Goal: Information Seeking & Learning: Check status

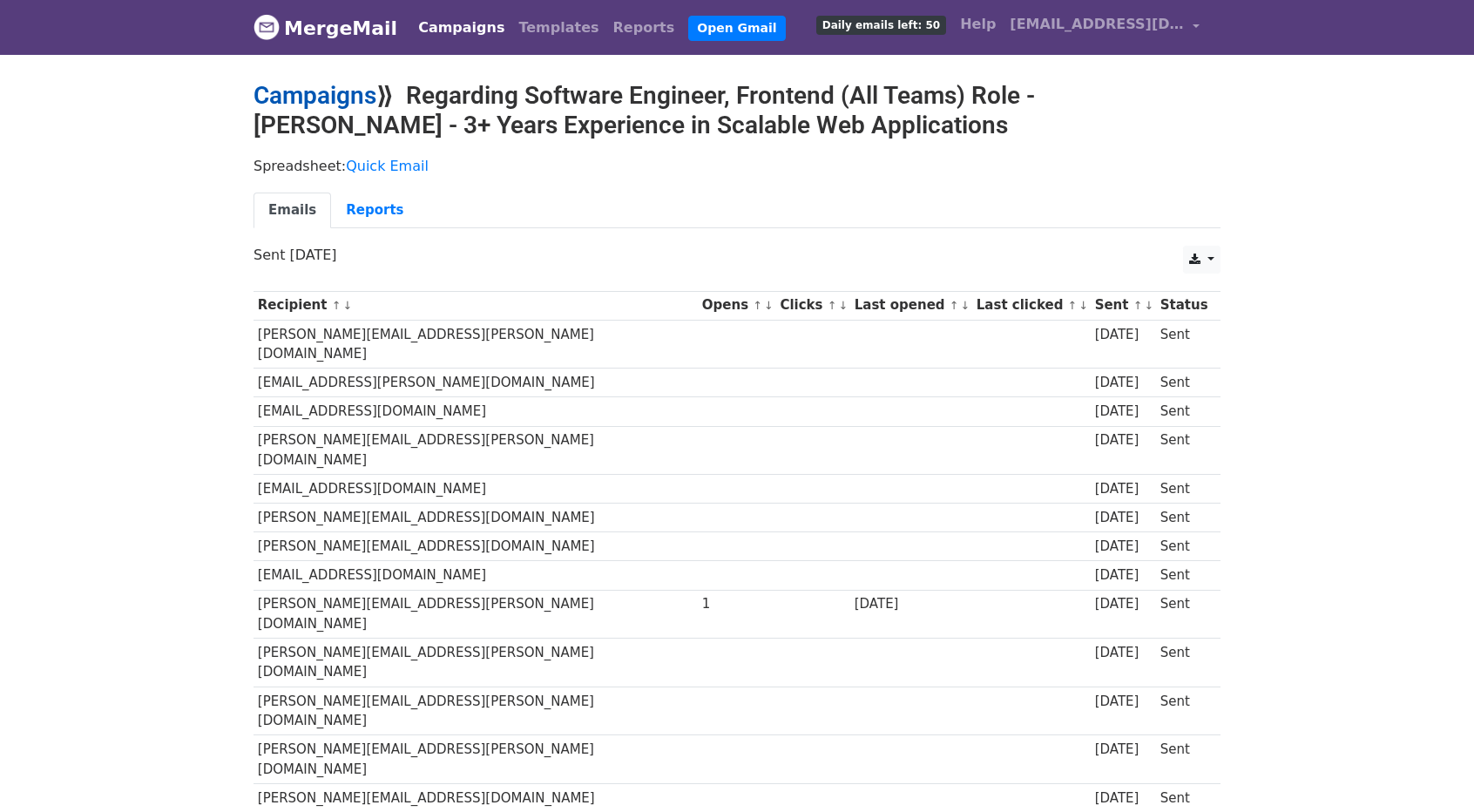
click at [316, 91] on link "Campaigns" at bounding box center [315, 94] width 123 height 29
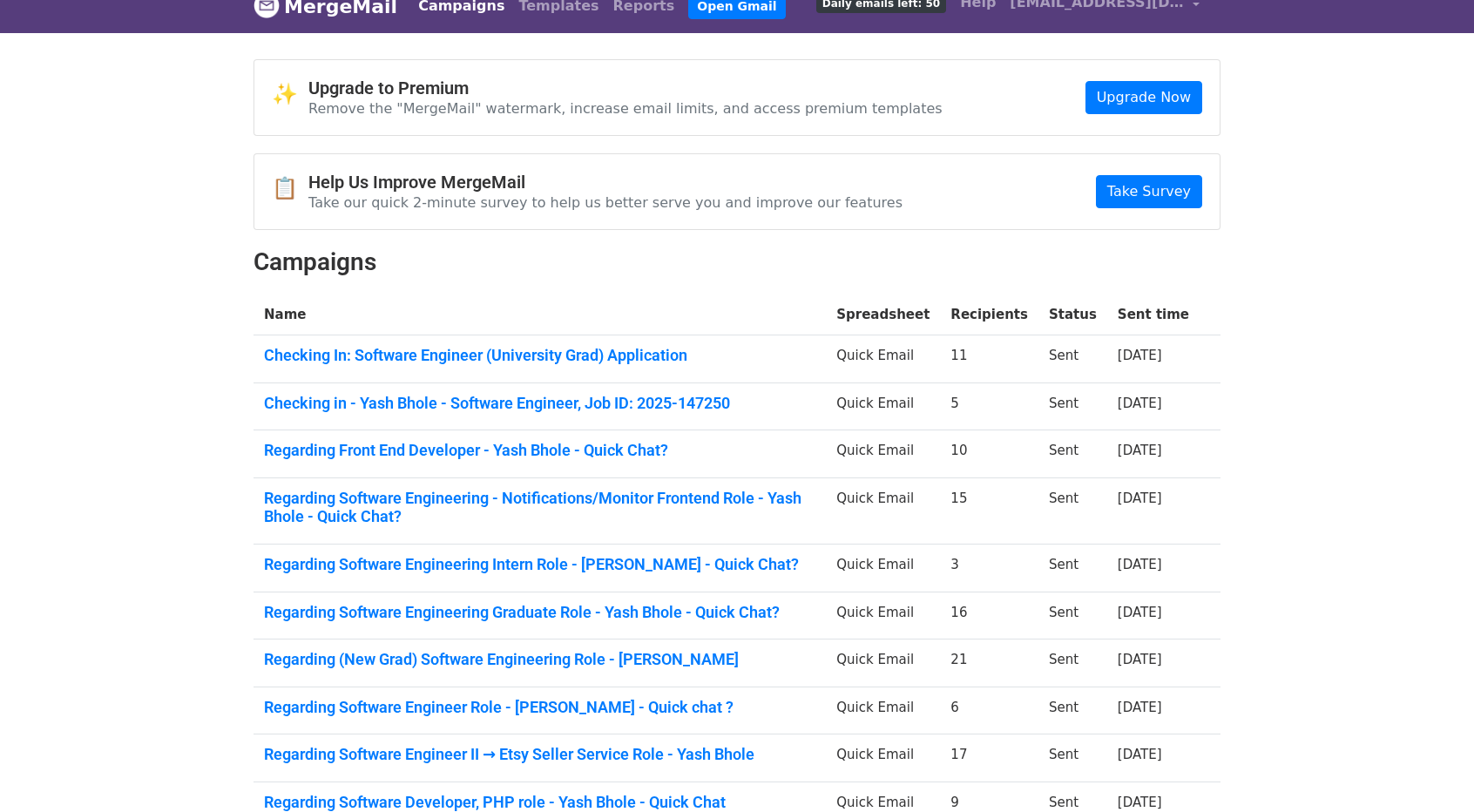
scroll to position [21, 0]
click at [532, 350] on link "Checking In: Software Engineer (University Grad) Application" at bounding box center [539, 356] width 552 height 19
click at [306, 394] on link "Checking in - Yash Bhole - Software Engineer, Job ID: 2025-147250" at bounding box center [539, 403] width 552 height 19
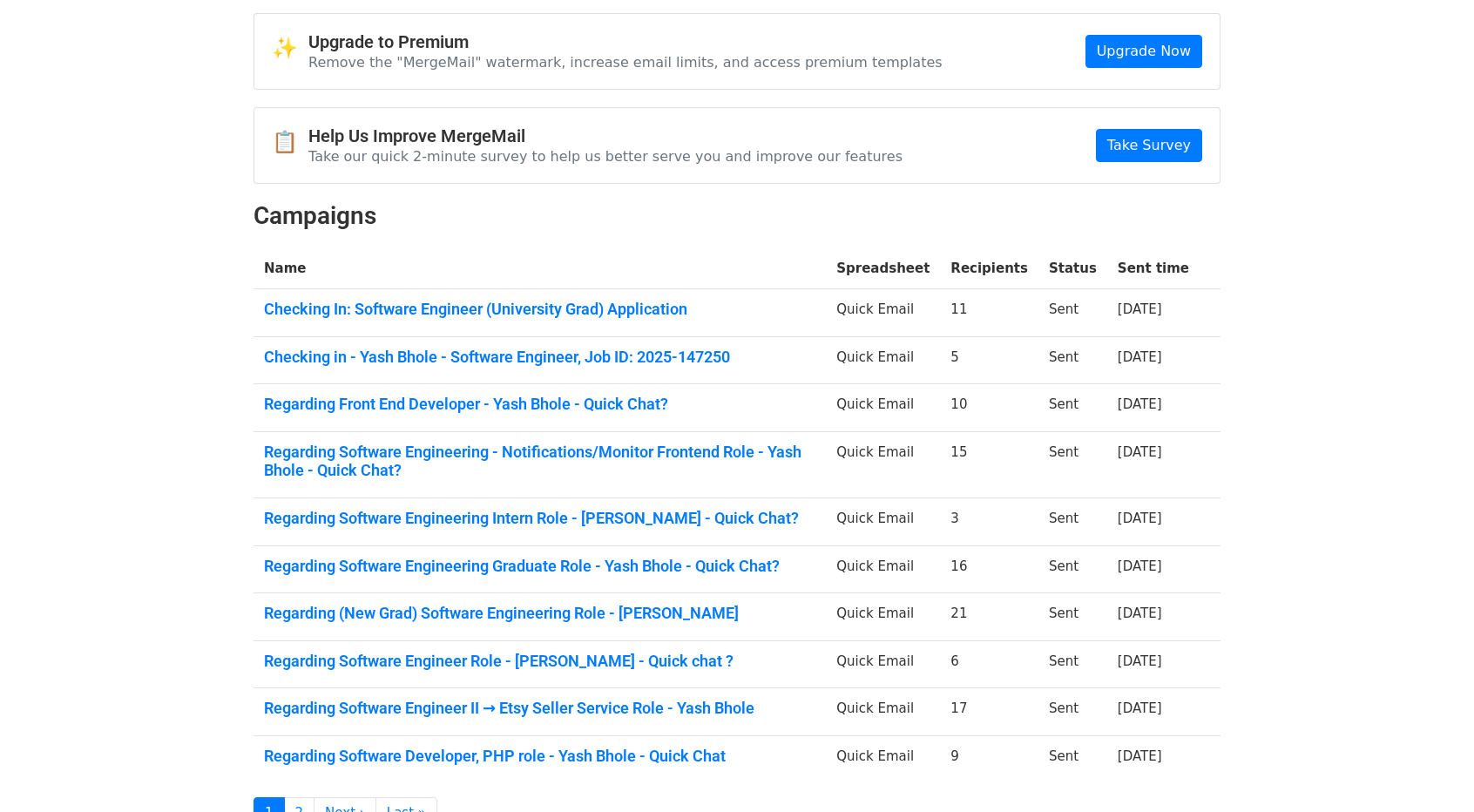
scroll to position [70, 0]
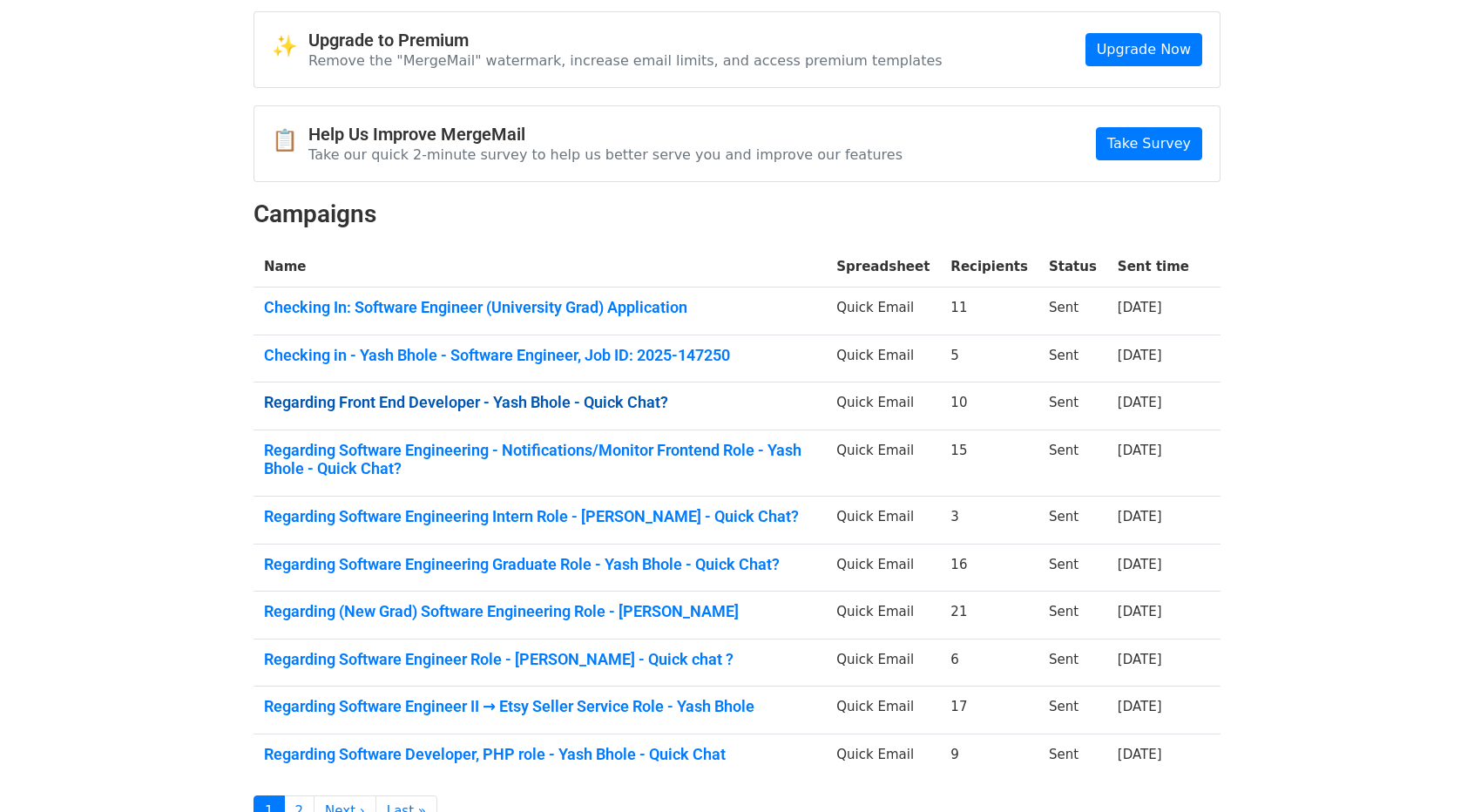
click at [357, 400] on link "Regarding Front End Developer - Yash Bhole - Quick Chat?" at bounding box center [539, 402] width 552 height 19
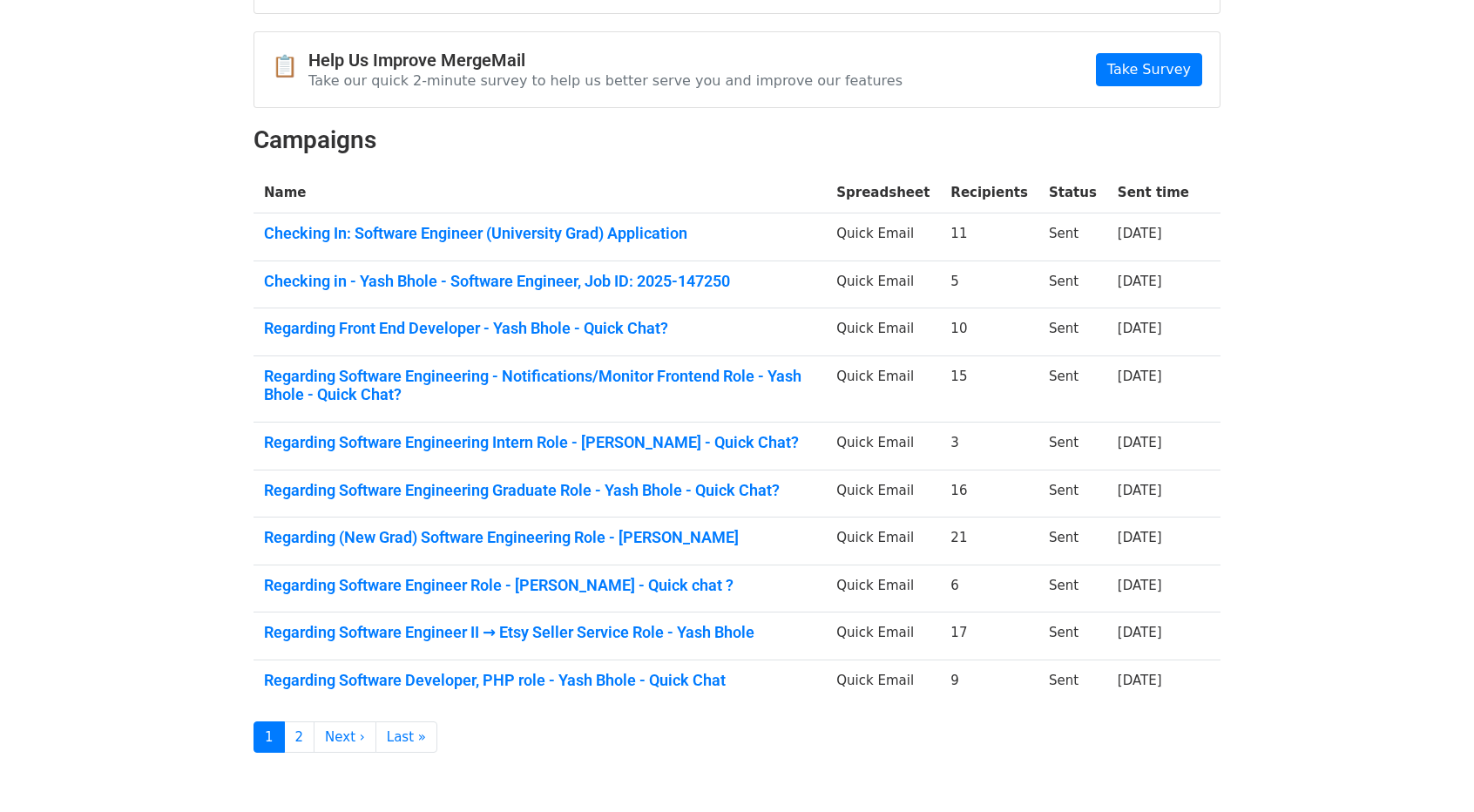
scroll to position [145, 0]
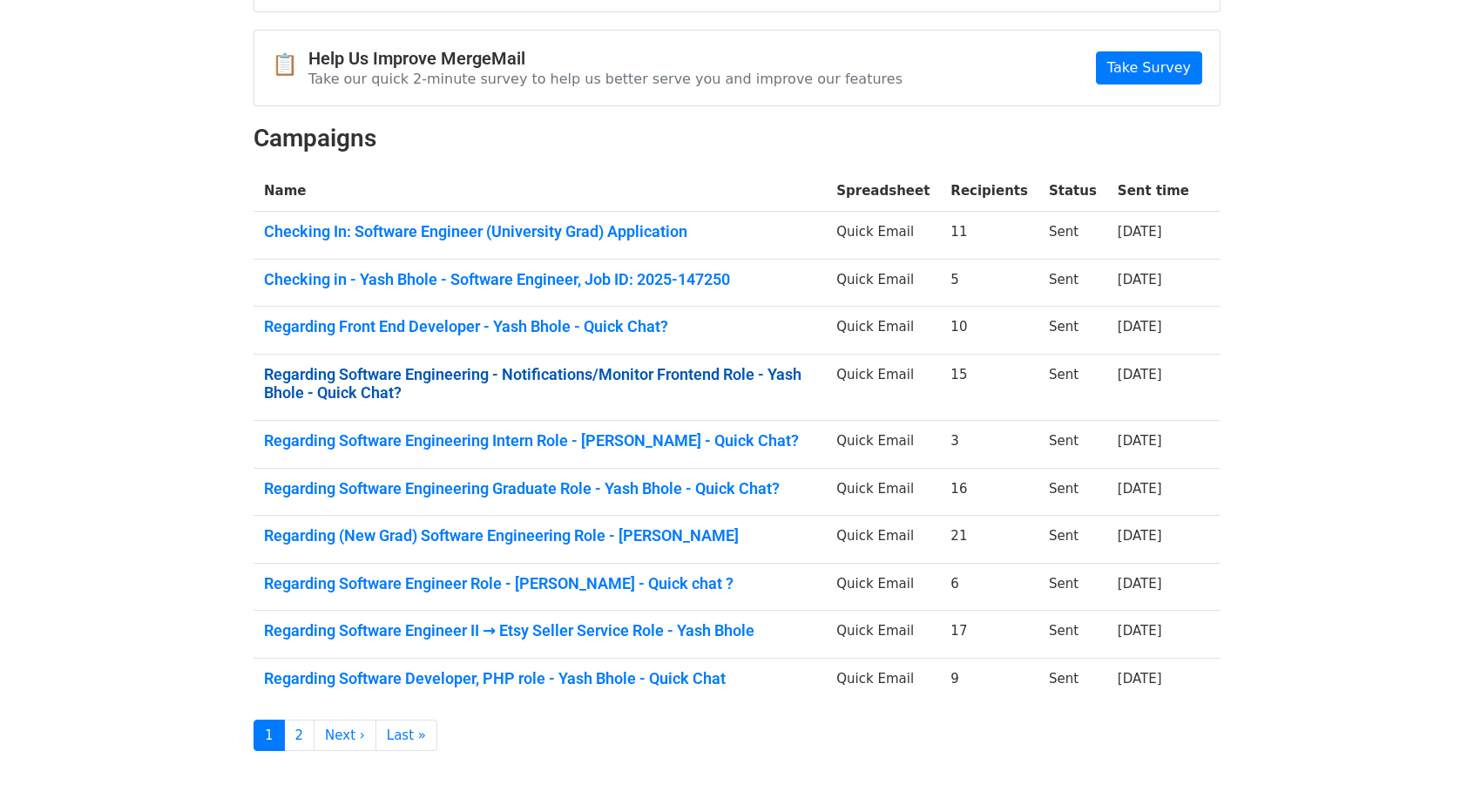
click at [482, 365] on link "Regarding Software Engineering - Notifications/Monitor Frontend Role - Yash Bho…" at bounding box center [539, 383] width 552 height 37
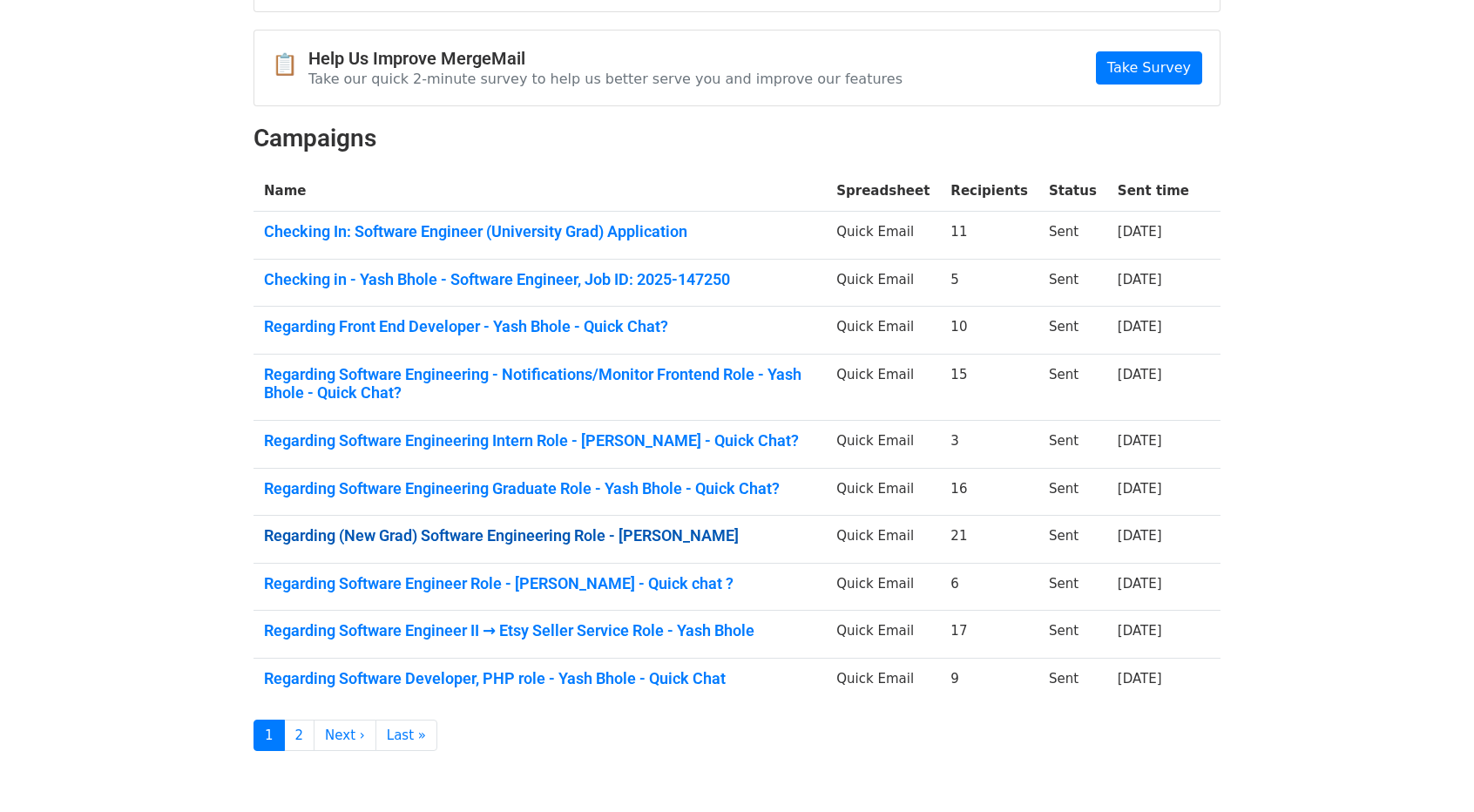
click at [413, 538] on link "Regarding (New Grad) Software Engineering Role - Yash Bhole" at bounding box center [539, 535] width 552 height 19
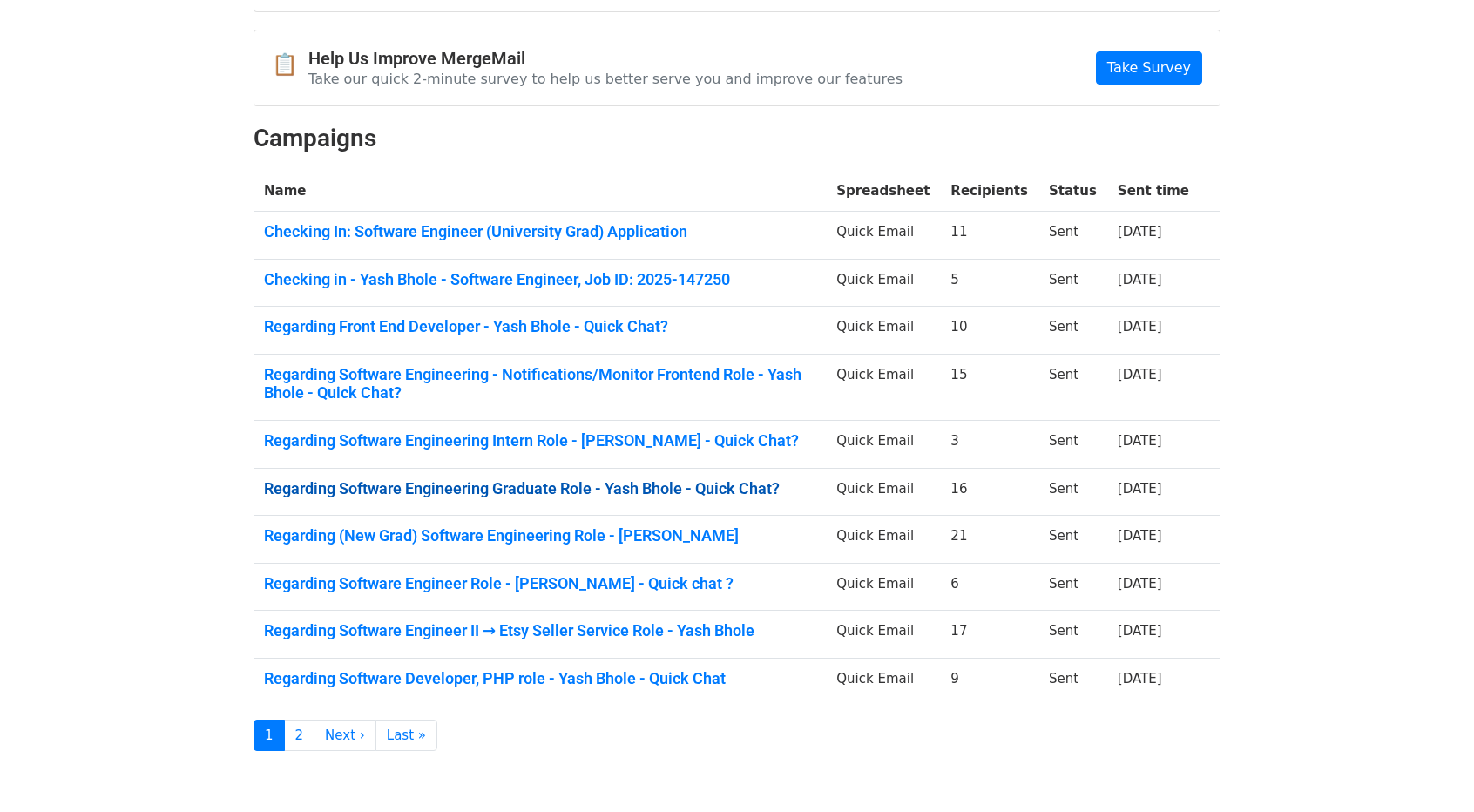
click at [542, 492] on link "Regarding Software Engineering Graduate Role - Yash Bhole - Quick Chat?" at bounding box center [539, 488] width 552 height 19
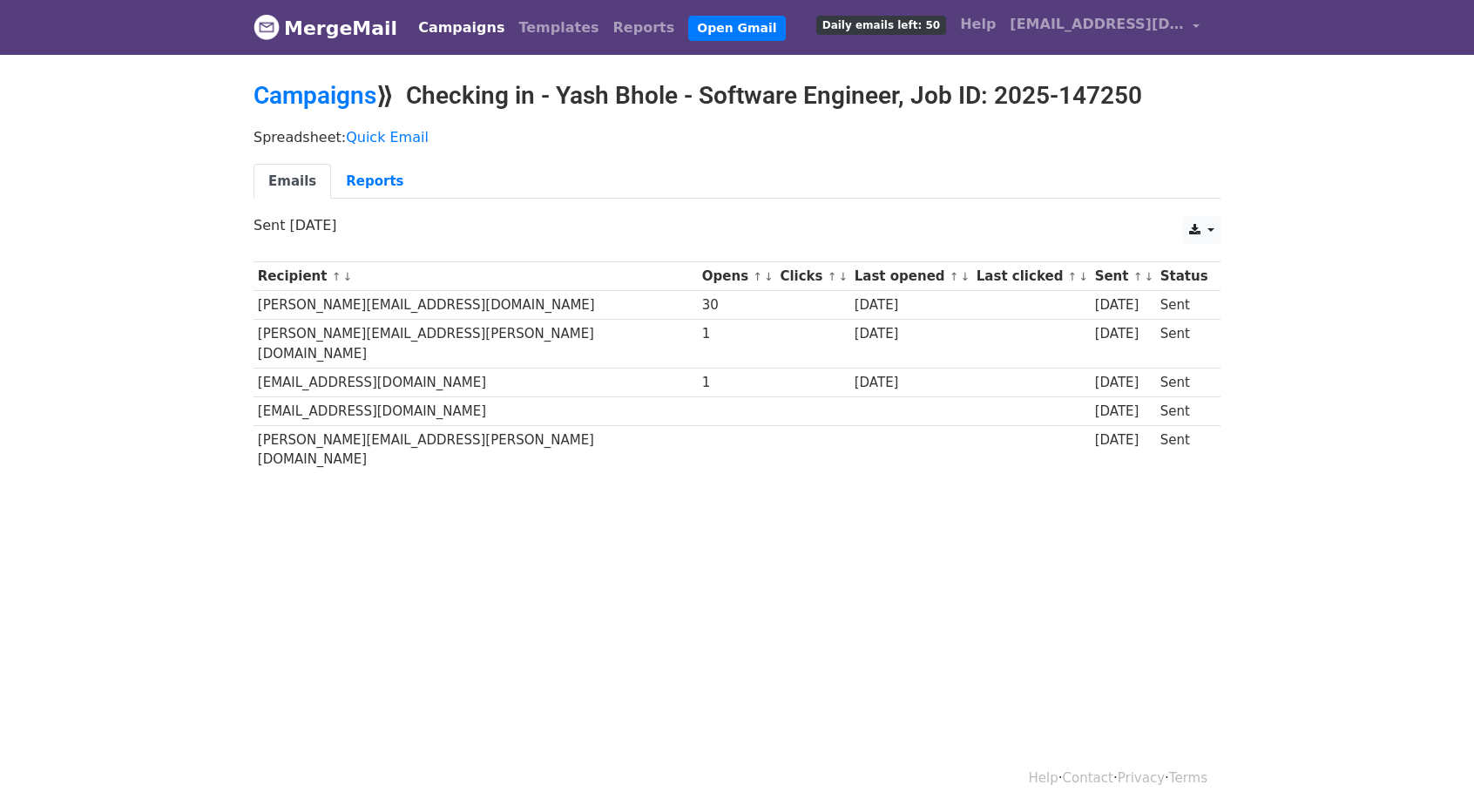
scroll to position [2, 0]
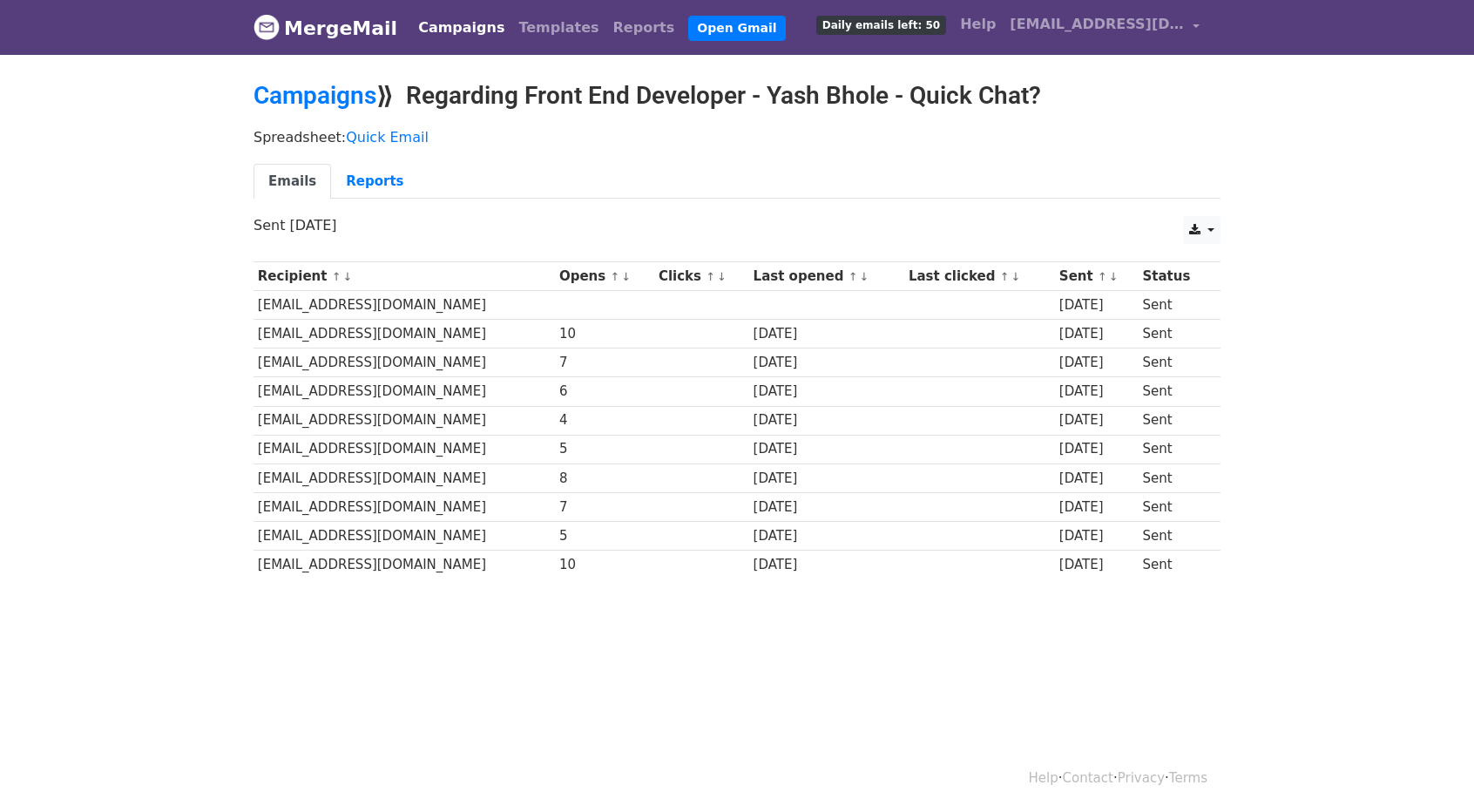
scroll to position [2, 0]
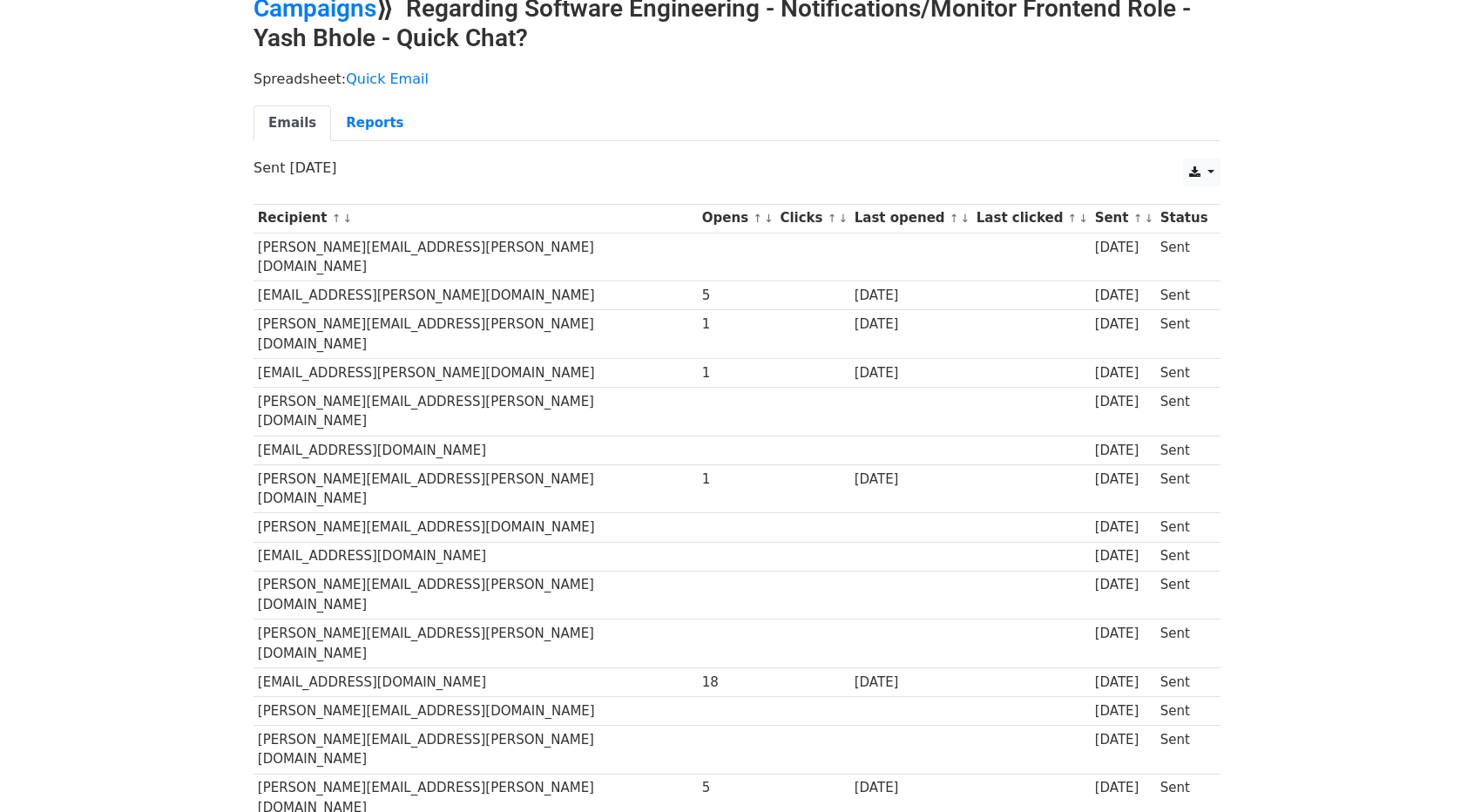
scroll to position [87, 0]
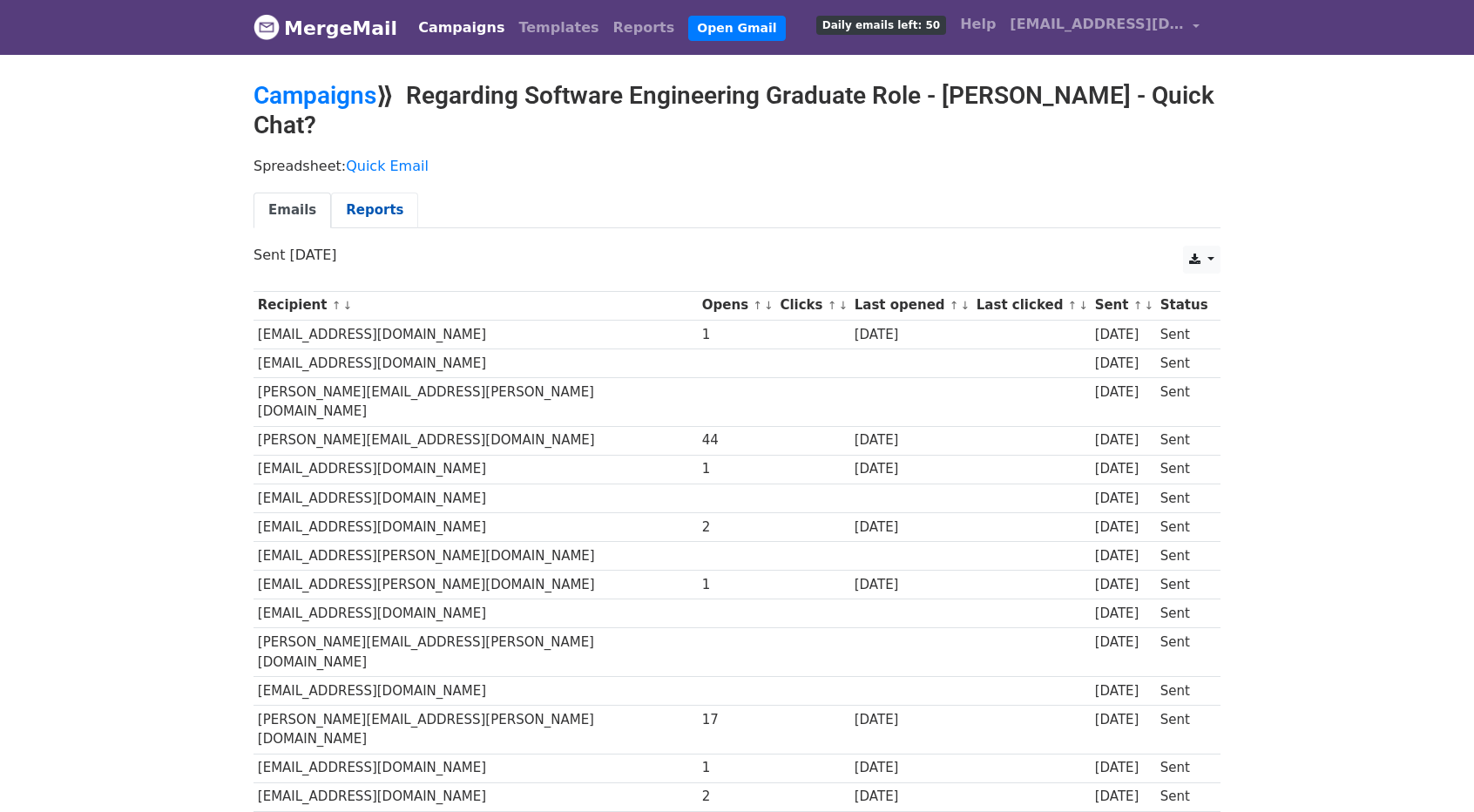
click at [363, 206] on link "Reports" at bounding box center [375, 210] width 88 height 35
